Goal: Obtain resource: Obtain resource

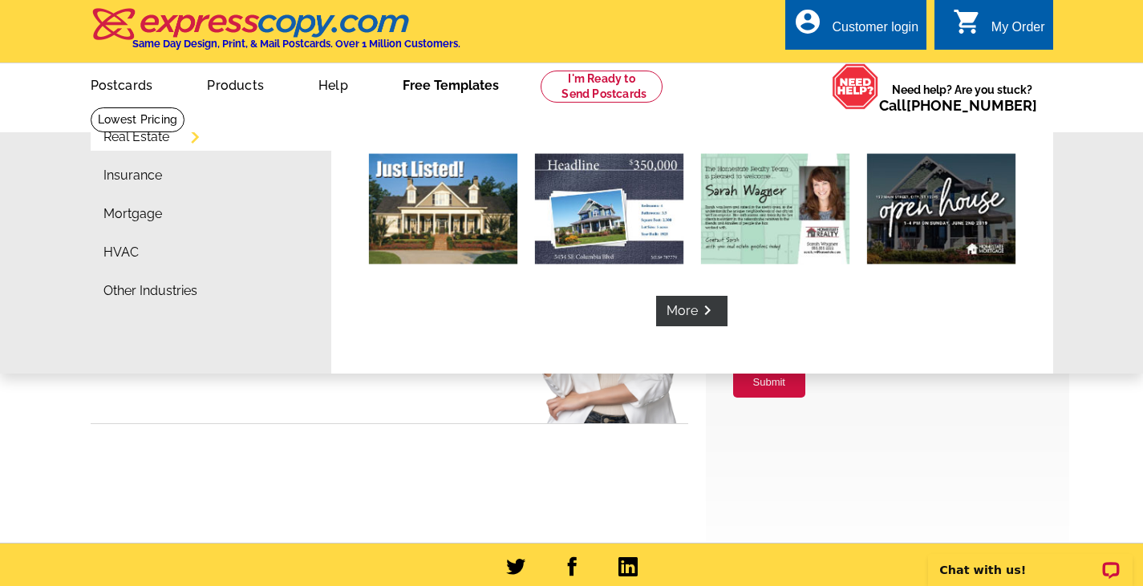
click at [424, 85] on link "Free Templates" at bounding box center [451, 84] width 148 height 38
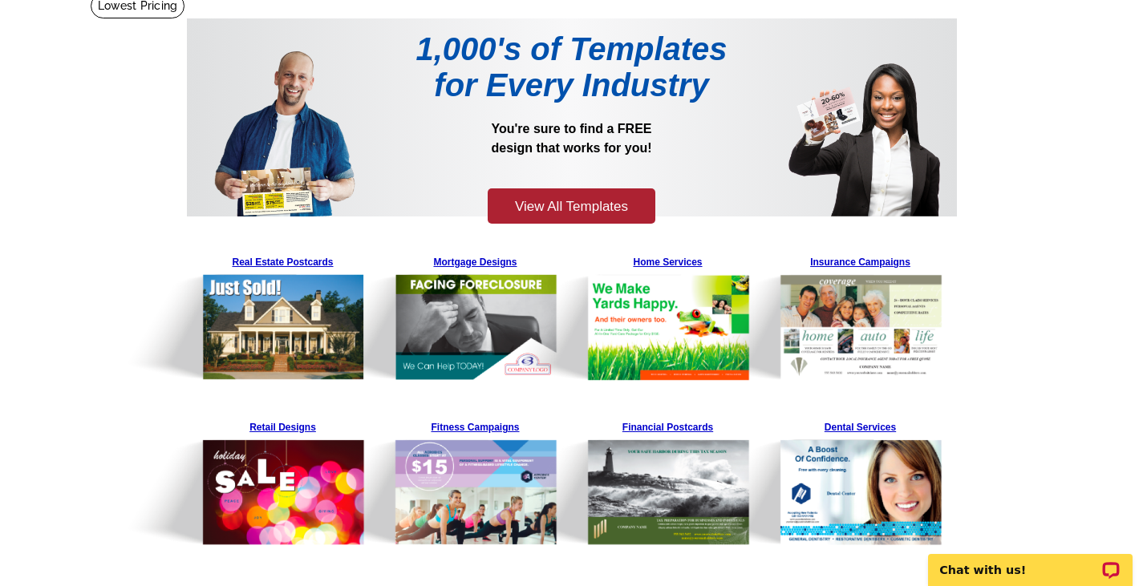
scroll to position [241, 0]
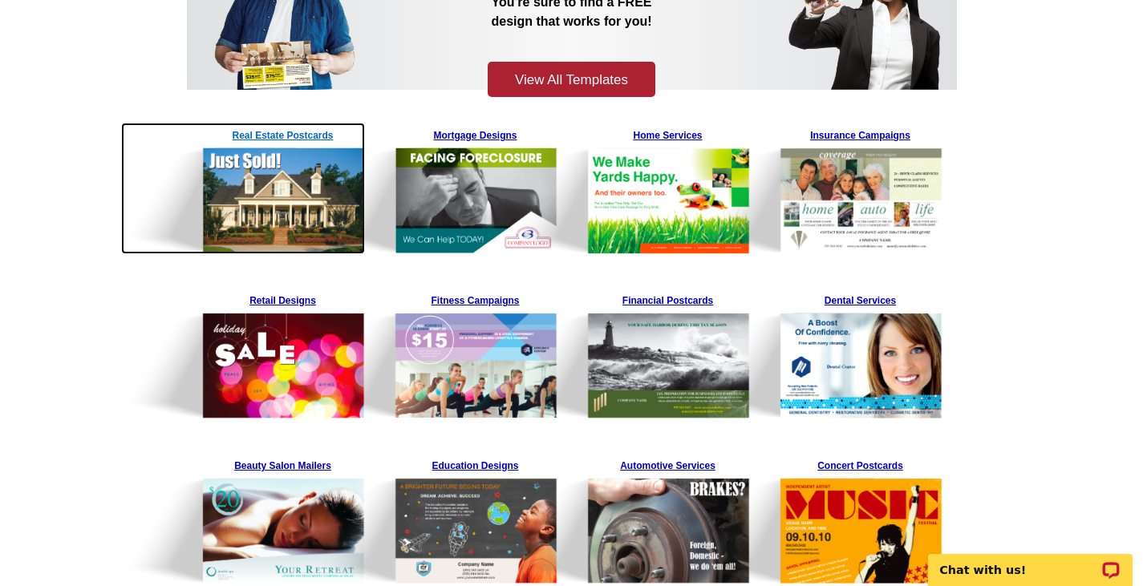
click at [298, 138] on img at bounding box center [243, 189] width 245 height 132
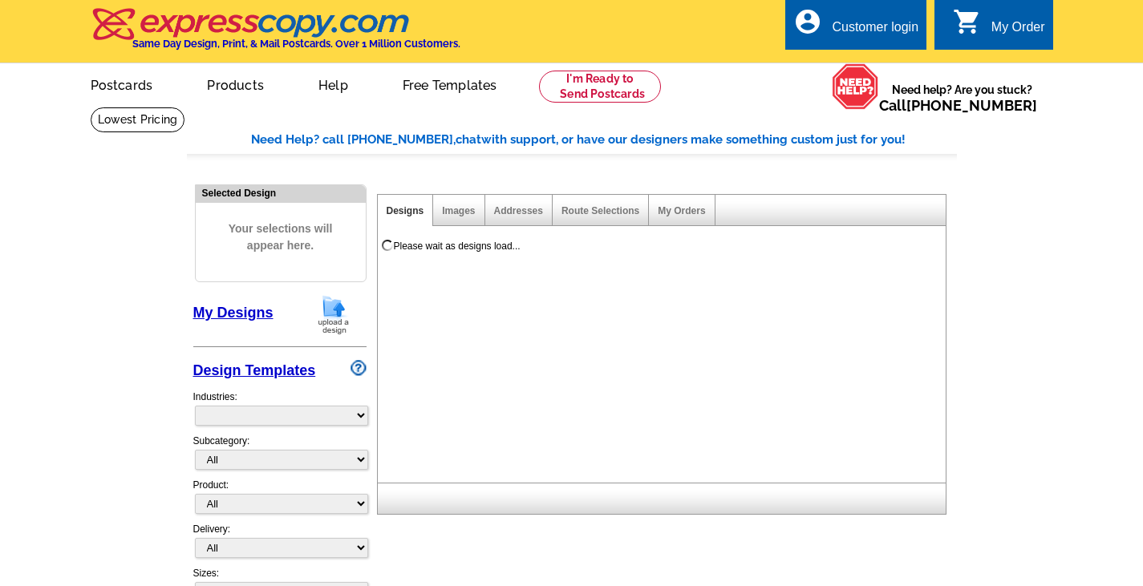
select select "785"
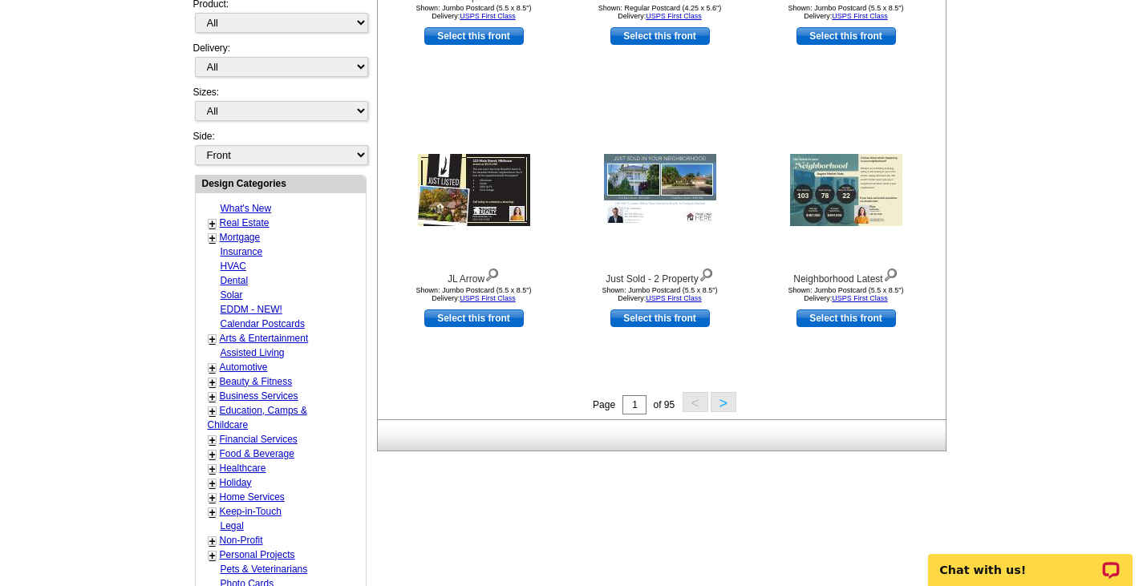
scroll to position [321, 0]
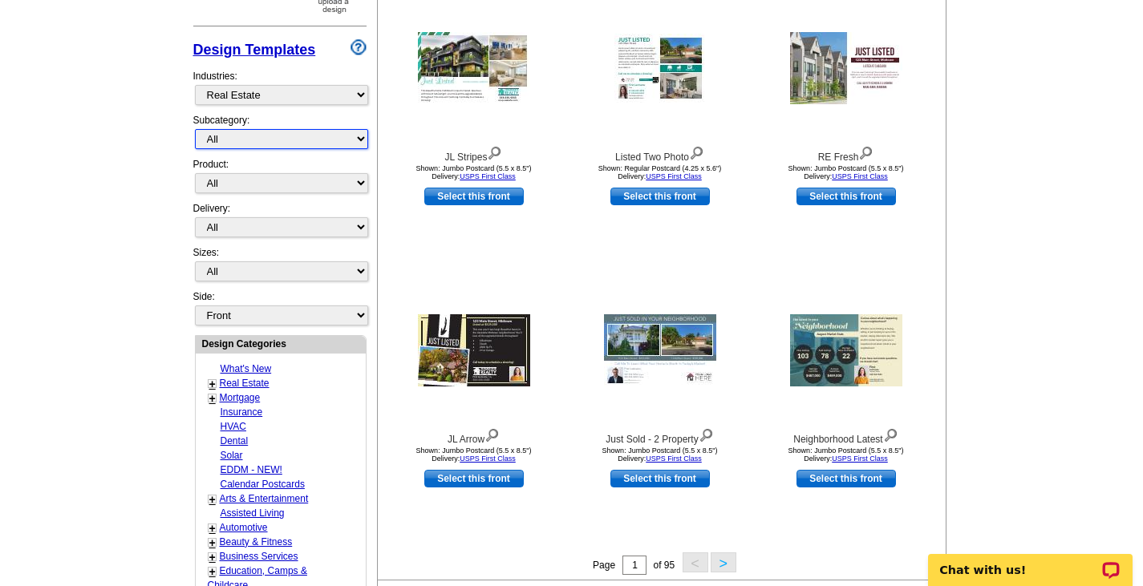
click at [216, 144] on select "All RE/MAX® Referrals [PERSON_NAME]® Berkshire Hathaway Home Services Century 2…" at bounding box center [281, 139] width 173 height 20
click at [195, 130] on select "All RE/MAX® Referrals [PERSON_NAME]® Berkshire Hathaway Home Services Century 2…" at bounding box center [281, 139] width 173 height 20
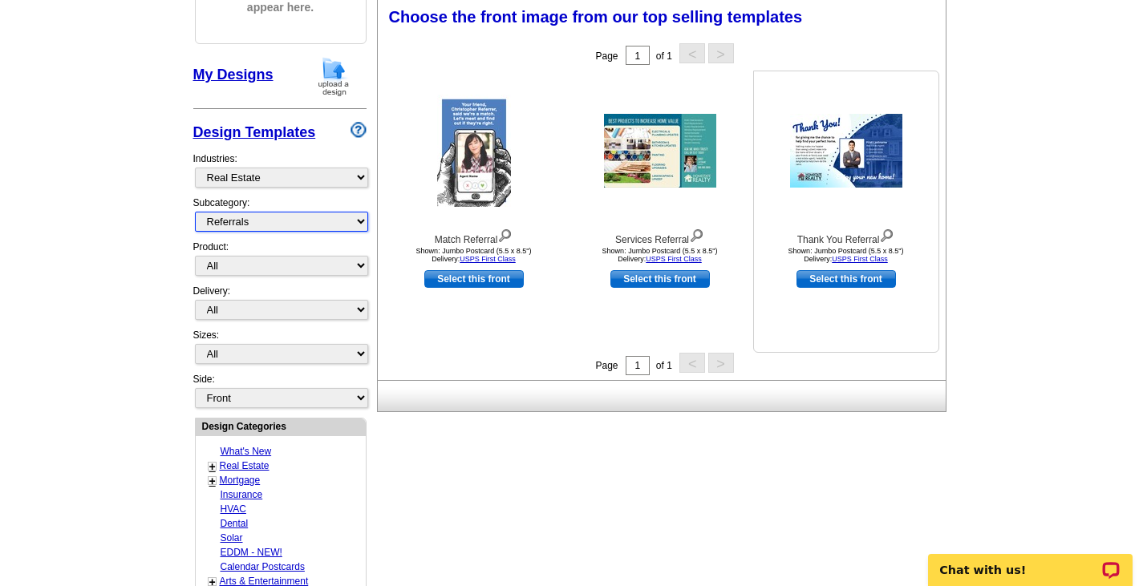
scroll to position [237, 0]
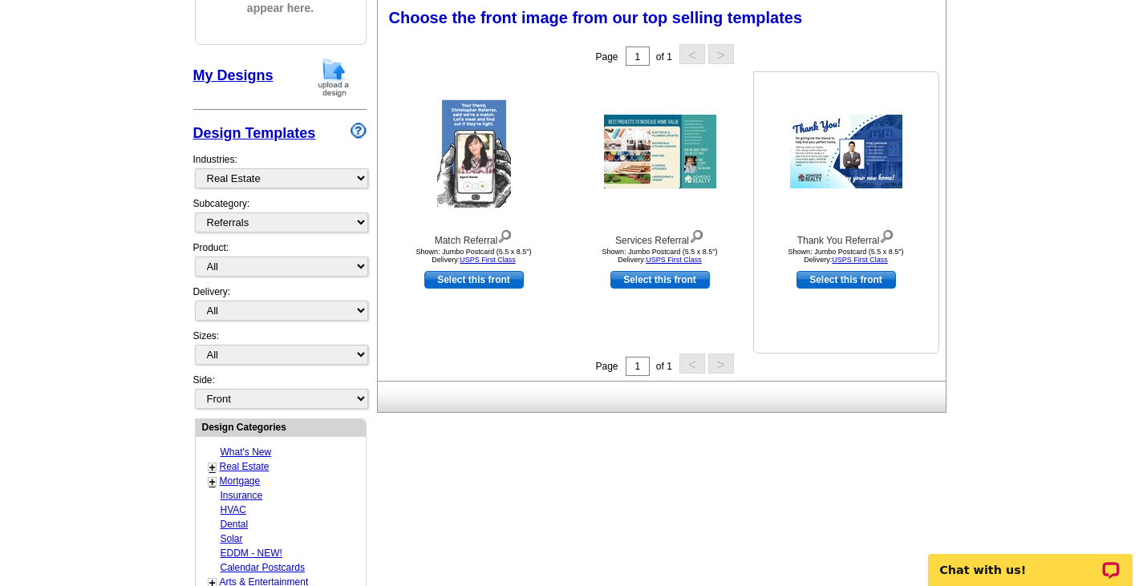
click at [831, 180] on img at bounding box center [846, 152] width 112 height 74
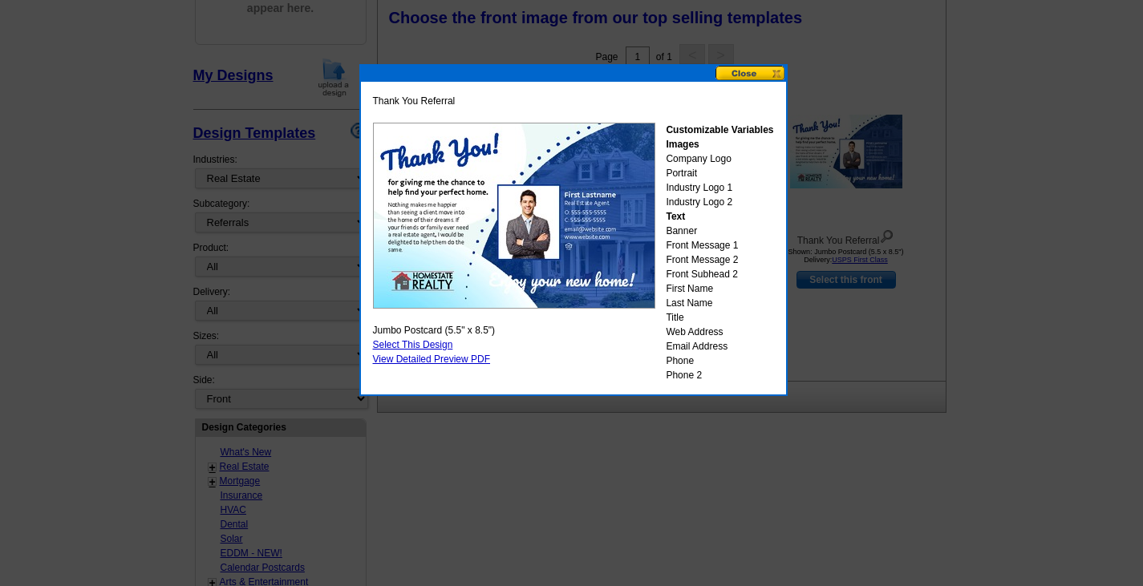
click at [736, 71] on button at bounding box center [750, 73] width 71 height 15
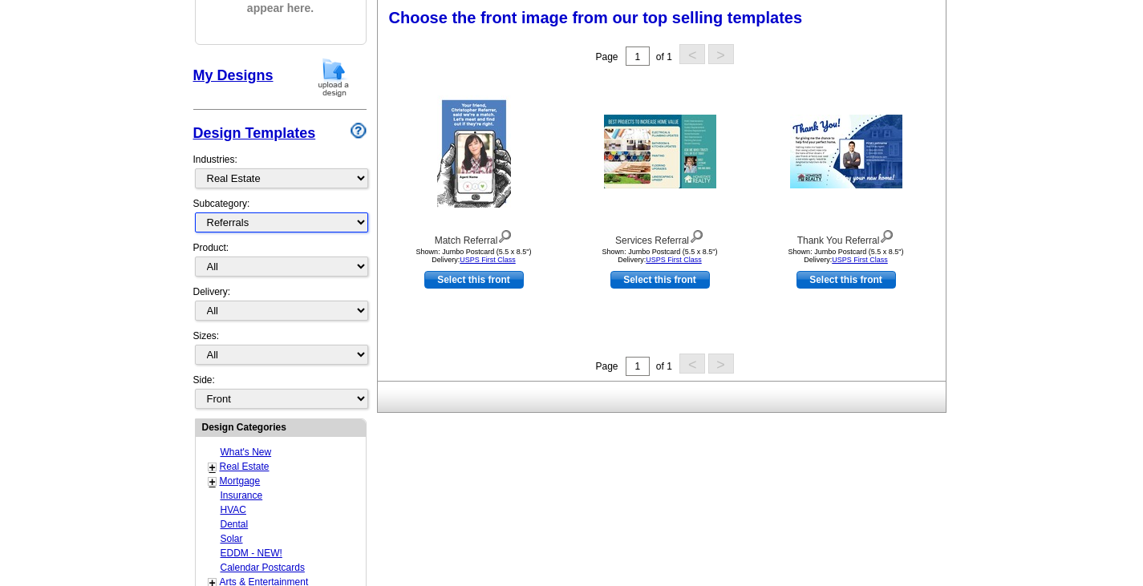
click at [259, 218] on select "All RE/MAX® Referrals [PERSON_NAME]® Berkshire Hathaway Home Services Century 2…" at bounding box center [281, 223] width 173 height 20
click at [195, 213] on select "All RE/MAX® Referrals [PERSON_NAME]® Berkshire Hathaway Home Services Century 2…" at bounding box center [281, 223] width 173 height 20
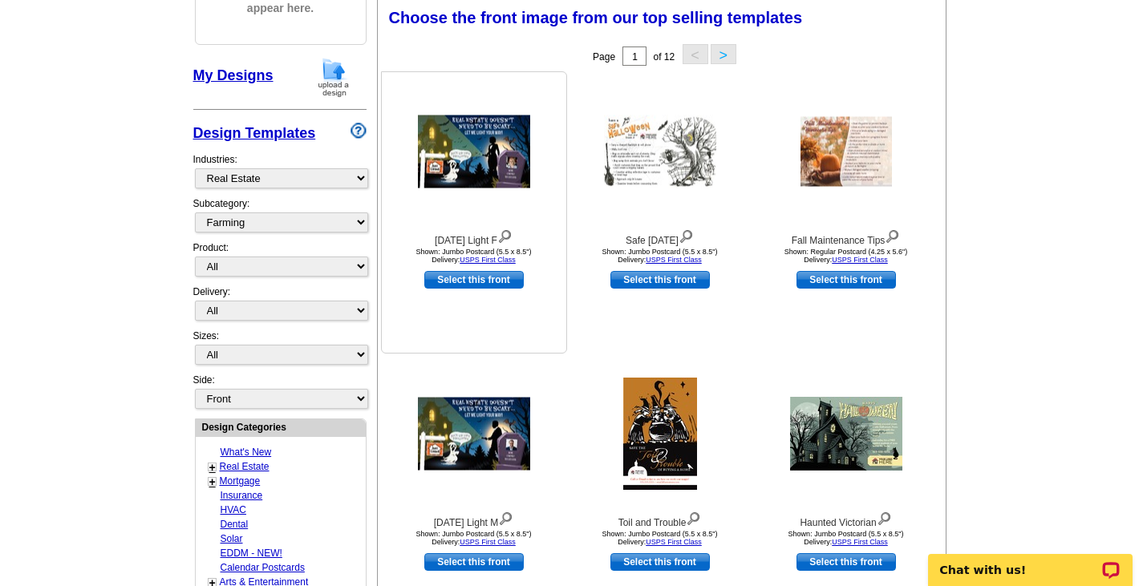
click at [488, 138] on img at bounding box center [474, 152] width 112 height 73
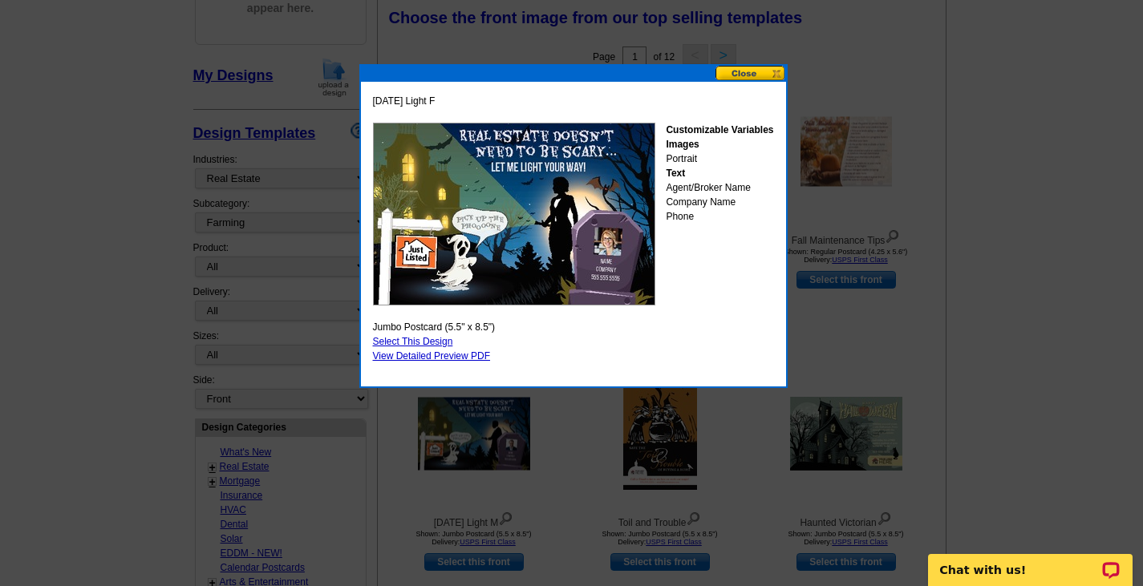
click at [764, 66] on button at bounding box center [750, 73] width 71 height 15
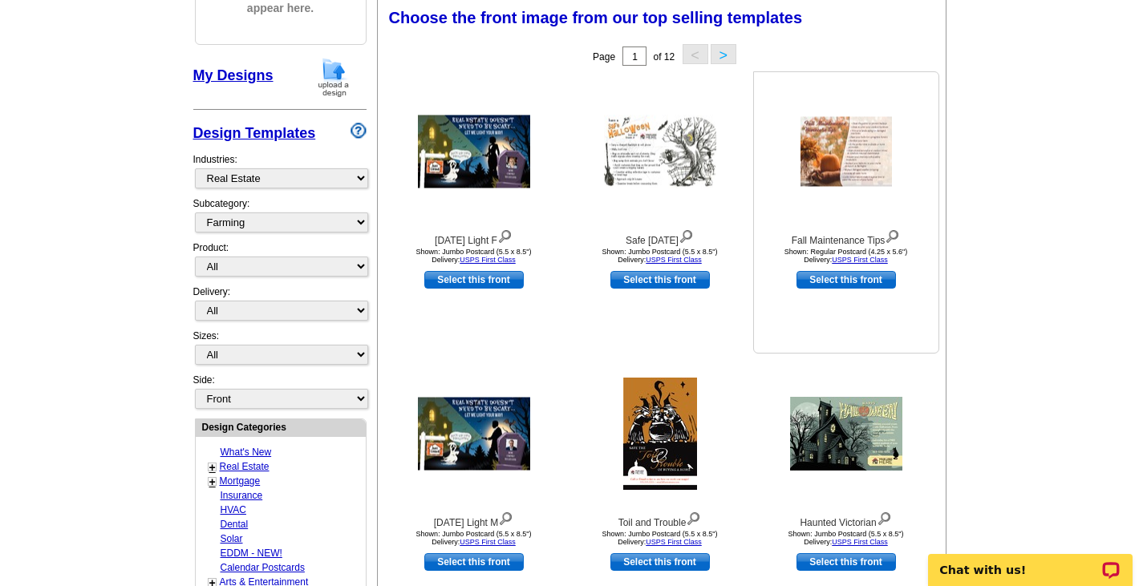
click at [814, 161] on img at bounding box center [845, 152] width 91 height 70
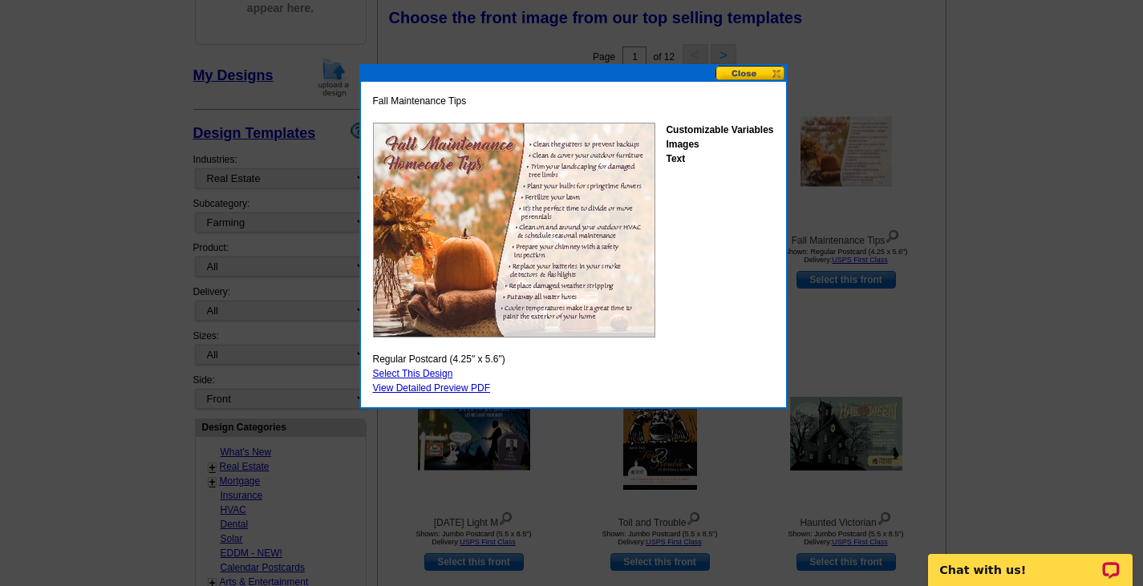
click at [753, 80] on button at bounding box center [750, 73] width 71 height 15
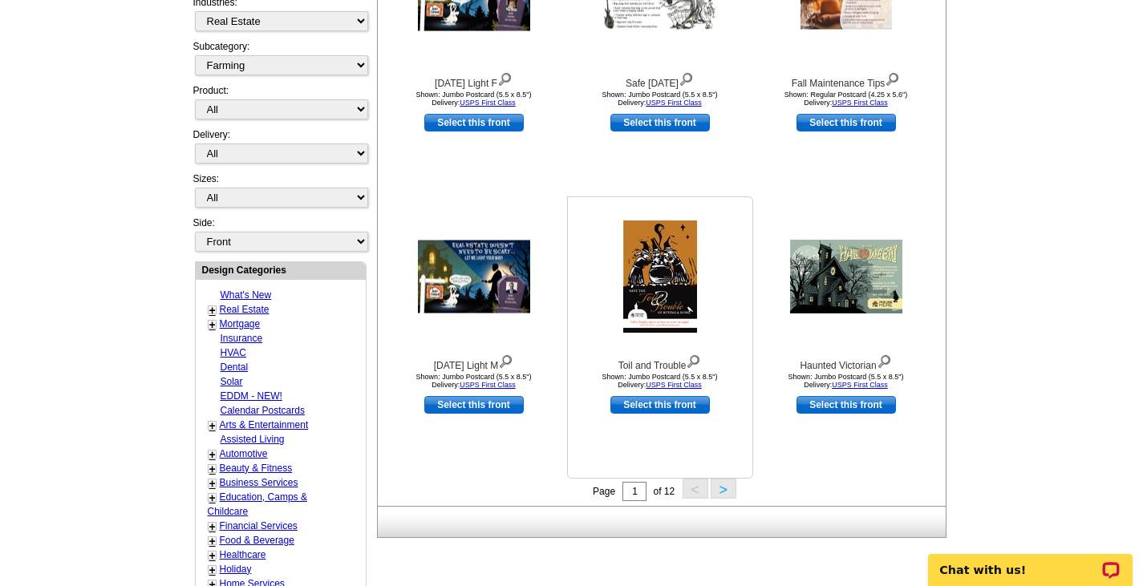
scroll to position [478, 0]
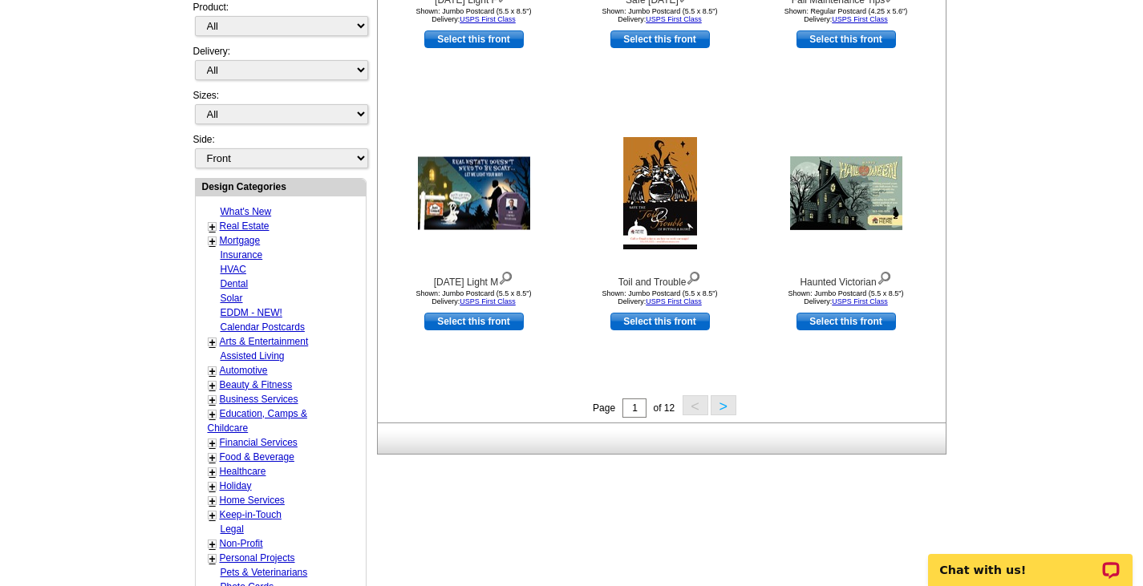
click at [724, 407] on button ">" at bounding box center [724, 405] width 26 height 20
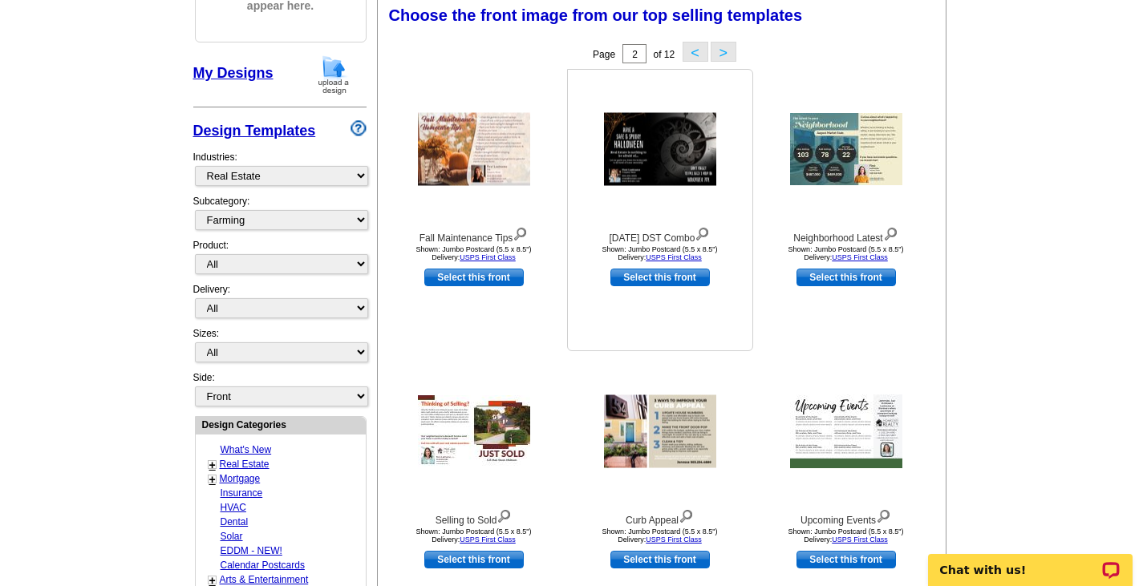
scroll to position [237, 0]
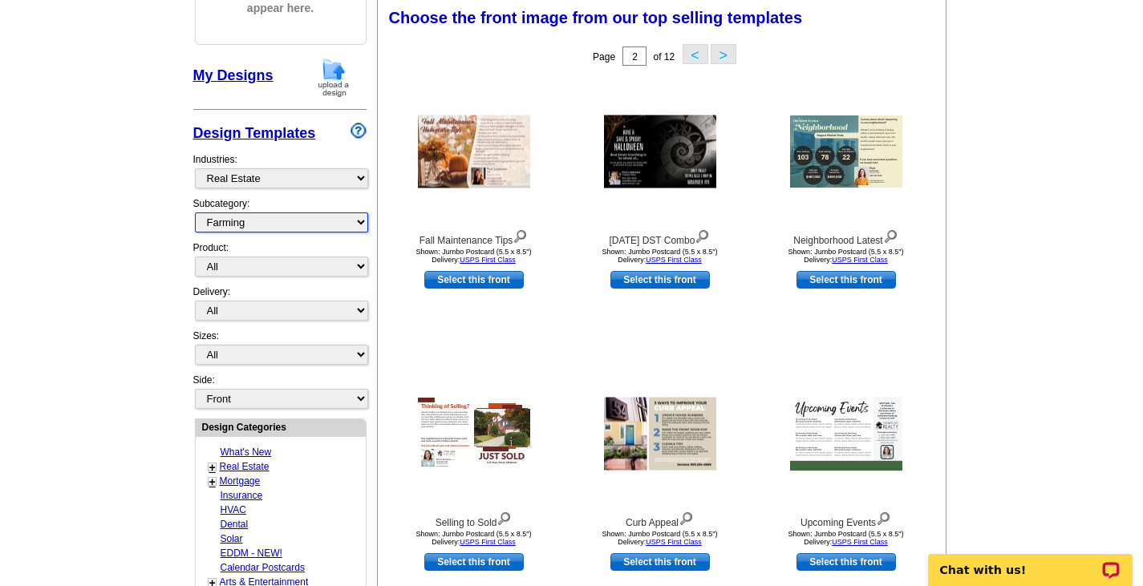
click at [233, 228] on select "All RE/MAX® Referrals [PERSON_NAME]® Berkshire Hathaway Home Services Century 2…" at bounding box center [281, 223] width 173 height 20
select select "1089"
click at [195, 213] on select "All RE/MAX® Referrals [PERSON_NAME]® Berkshire Hathaway Home Services Century 2…" at bounding box center [281, 223] width 173 height 20
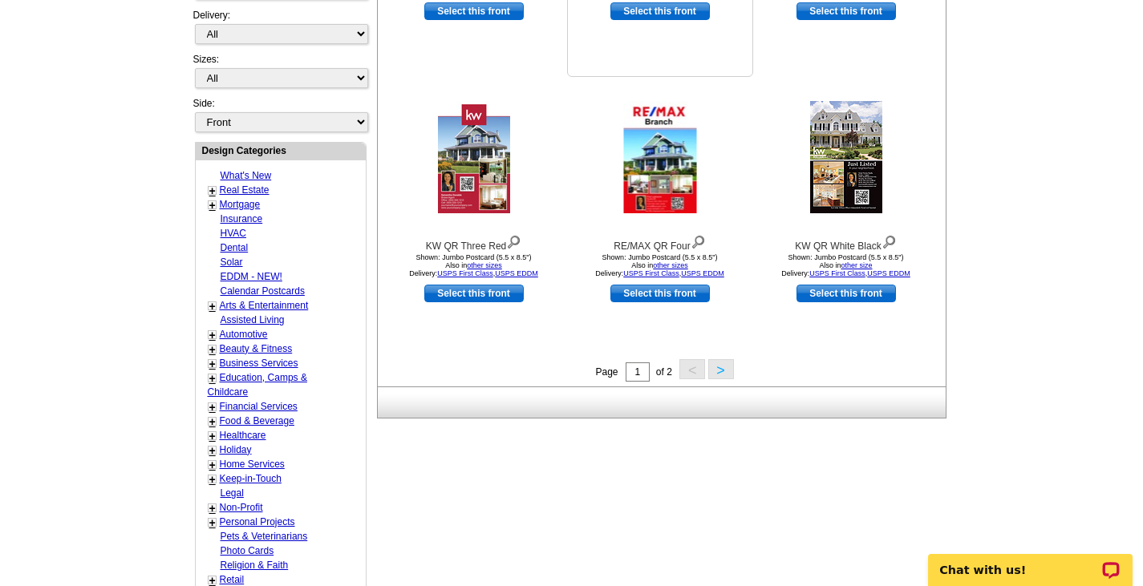
scroll to position [558, 0]
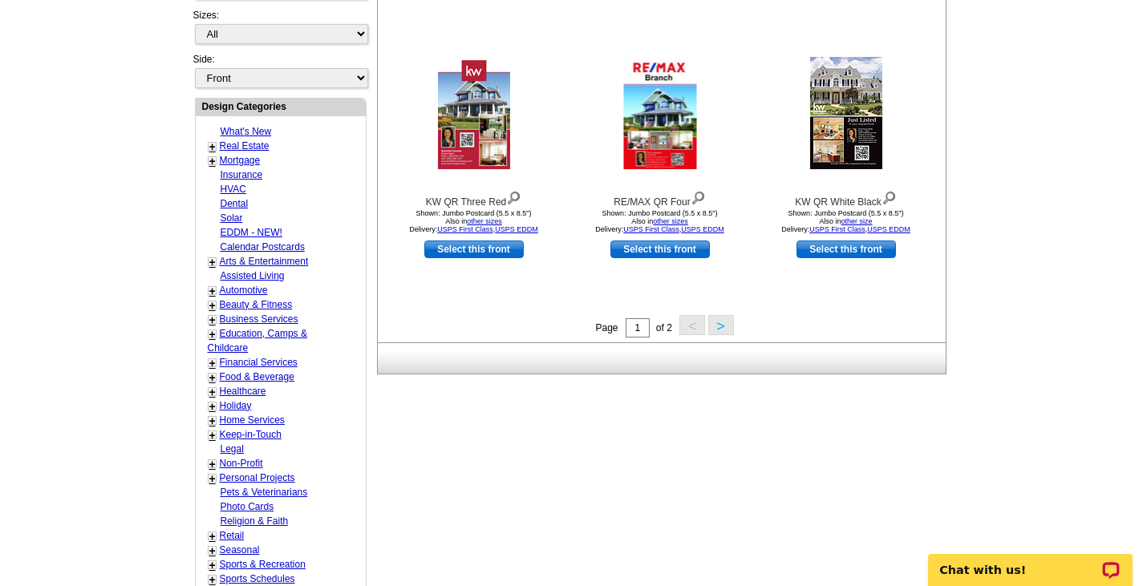
click at [729, 332] on button ">" at bounding box center [721, 325] width 26 height 20
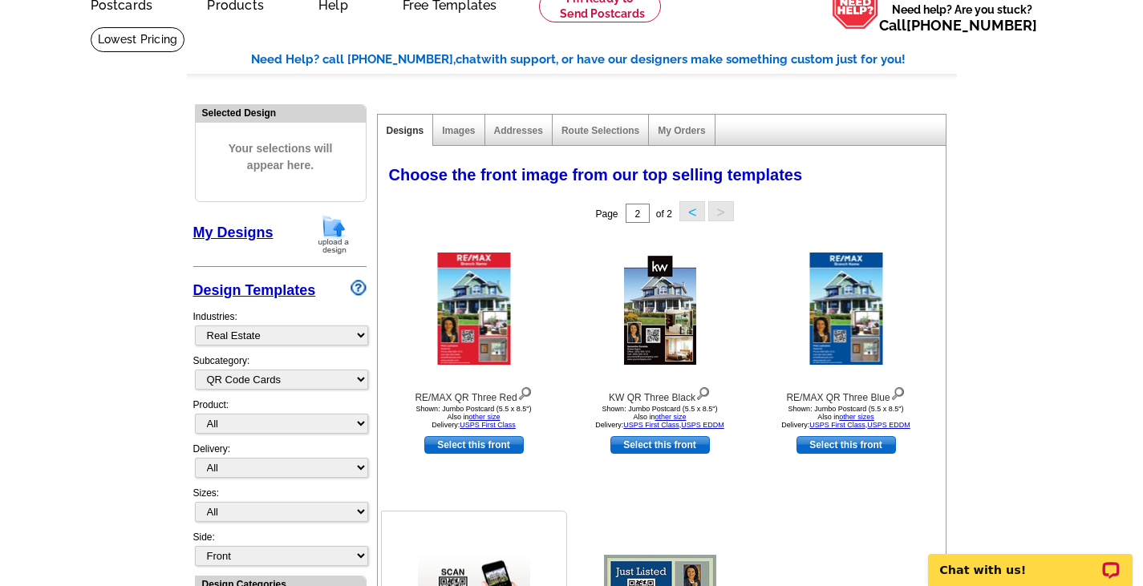
scroll to position [0, 0]
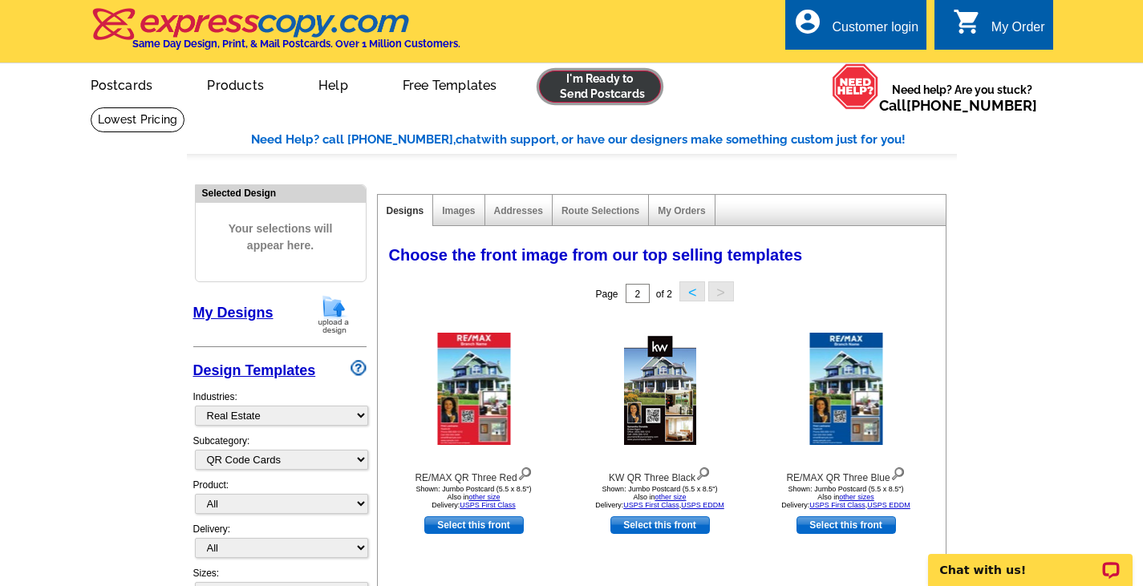
click at [593, 88] on link at bounding box center [600, 87] width 123 height 32
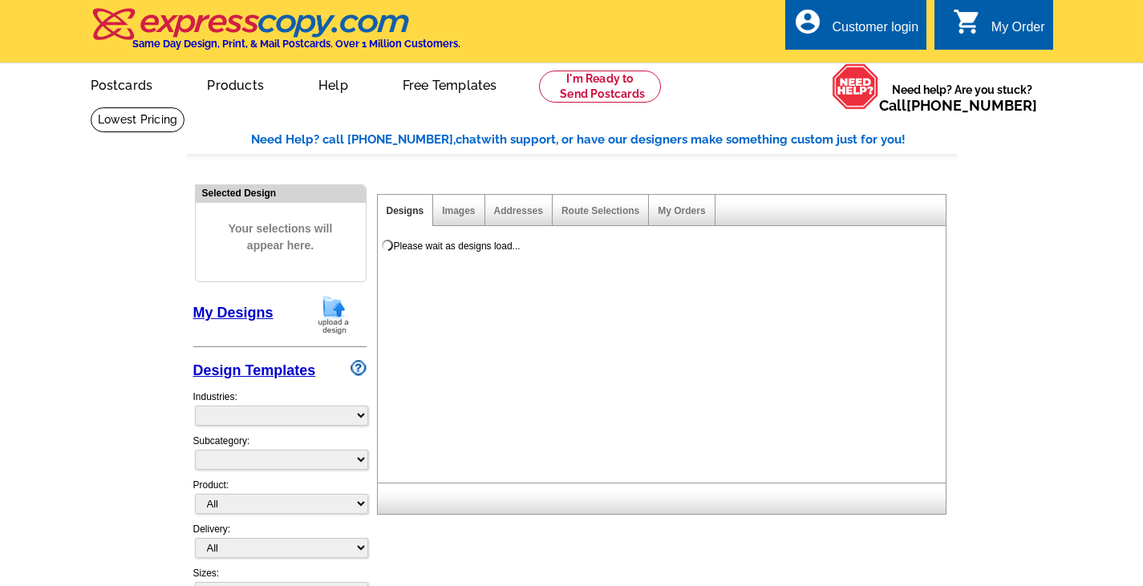
select select
select select "785"
